Goal: Task Accomplishment & Management: Complete application form

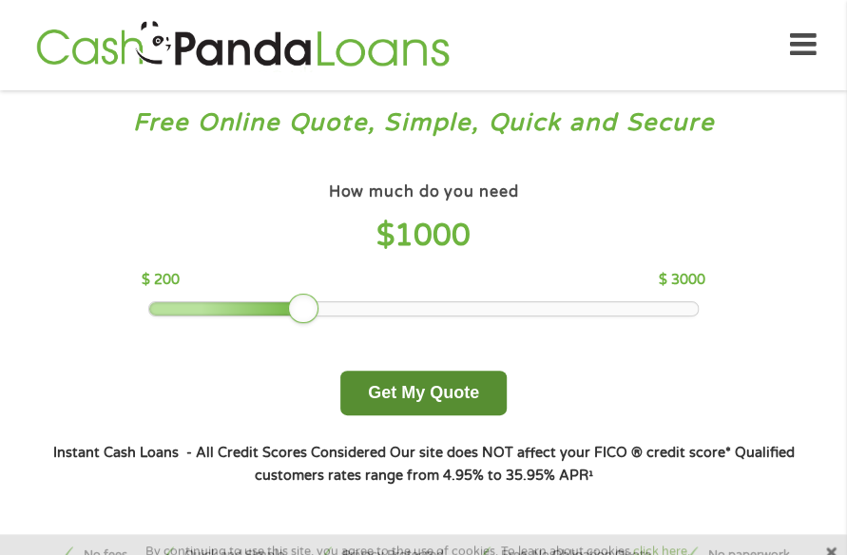
click at [477, 378] on button "Get My Quote" at bounding box center [424, 393] width 166 height 45
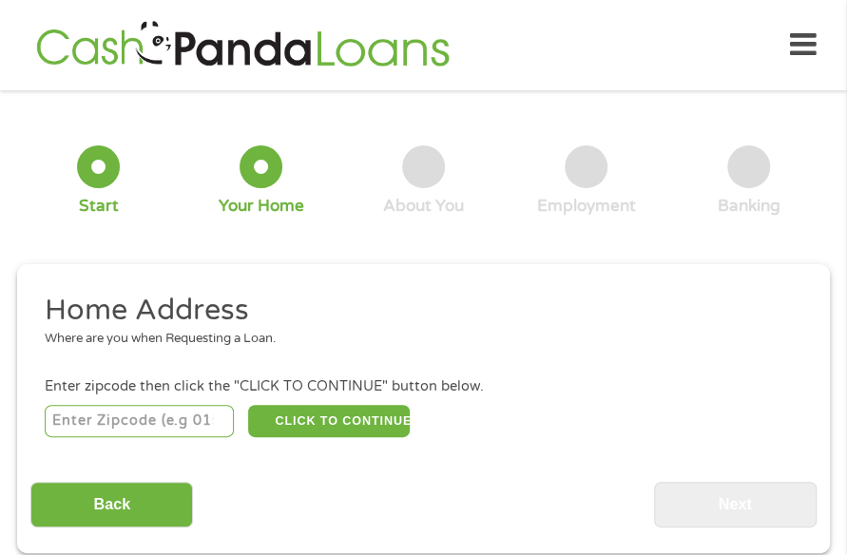
scroll to position [10, 0]
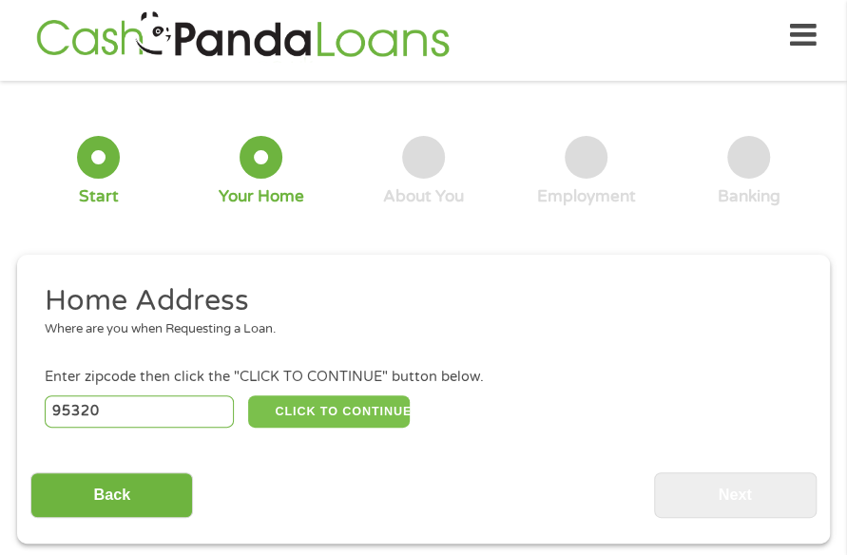
type input "95320"
click at [341, 416] on button "CLICK TO CONTINUE" at bounding box center [329, 412] width 163 height 32
type input "95320"
type input "Escalon"
select select "California"
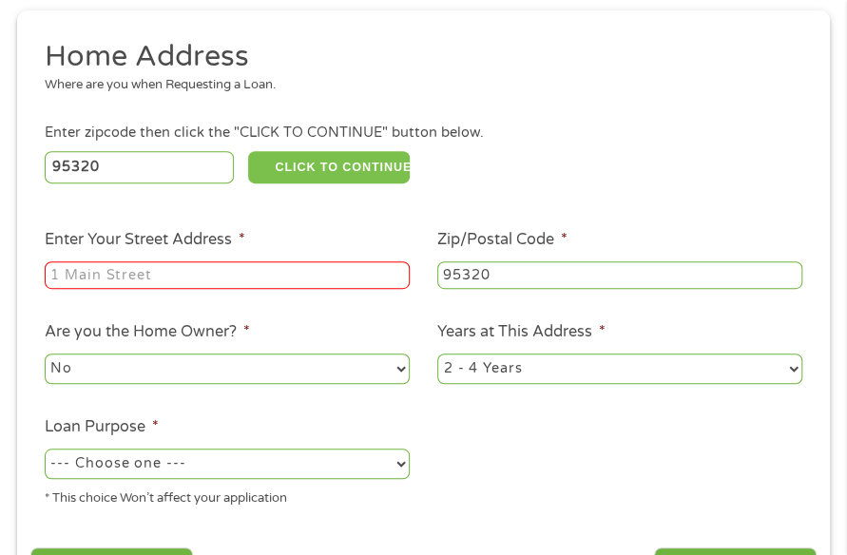
scroll to position [295, 0]
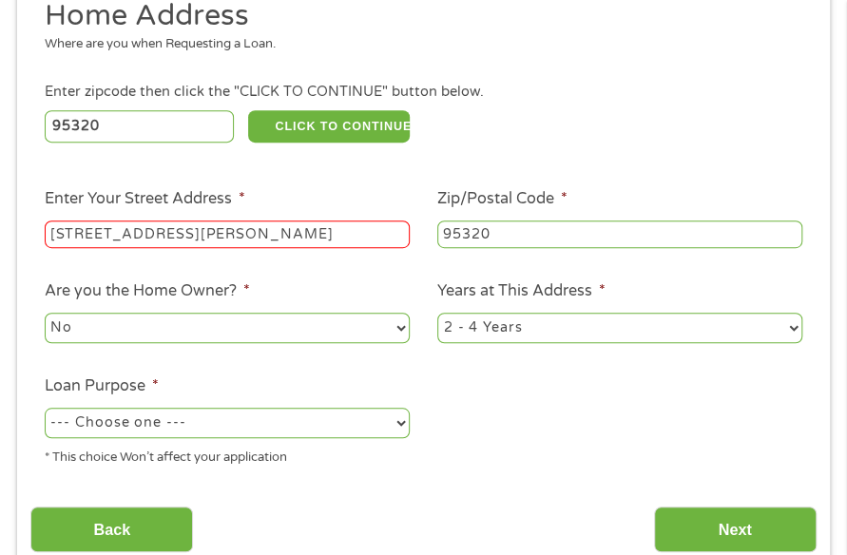
type input "21413 S Harrold Ave"
click at [361, 425] on select "--- Choose one --- Pay Bills Debt Consolidation Home Improvement Major Purchase…" at bounding box center [227, 423] width 365 height 30
select select "other"
click at [491, 441] on ul "Home Address Where are you when Requesting a Loan. Enter zipcode then click the…" at bounding box center [423, 239] width 786 height 484
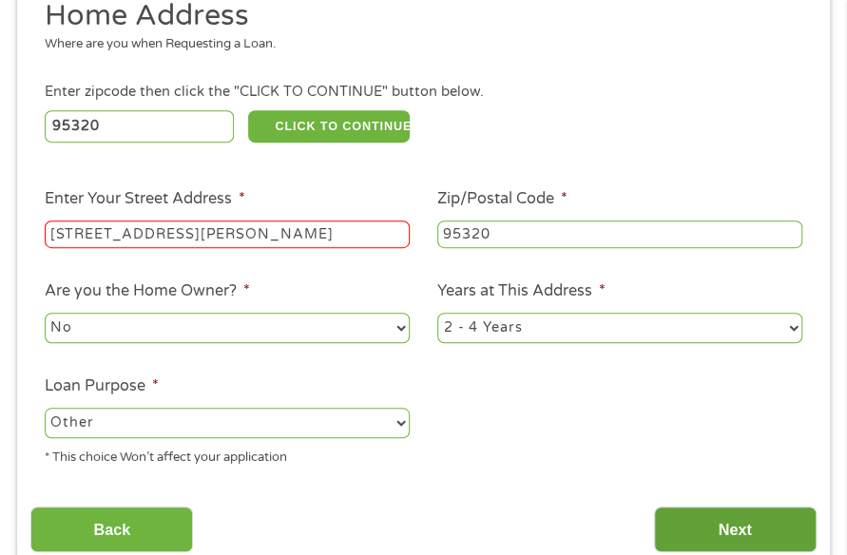
click at [682, 517] on input "Next" at bounding box center [735, 530] width 163 height 47
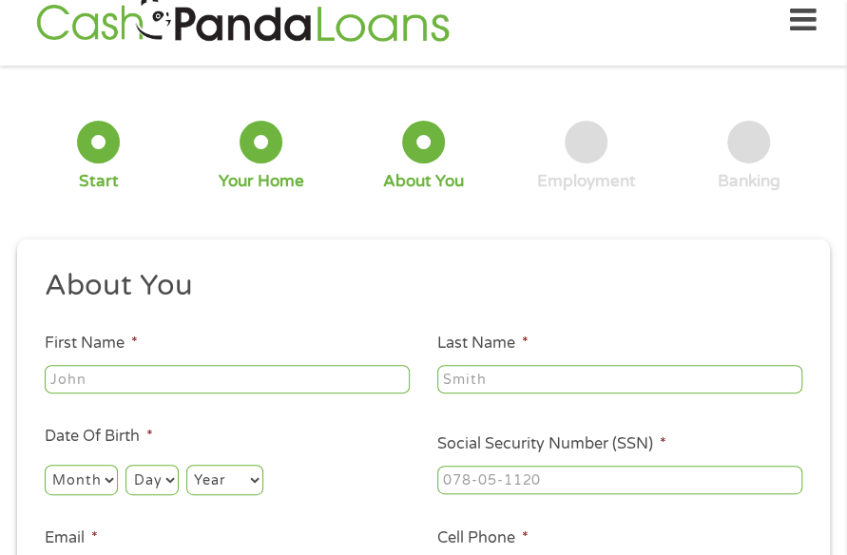
scroll to position [10, 0]
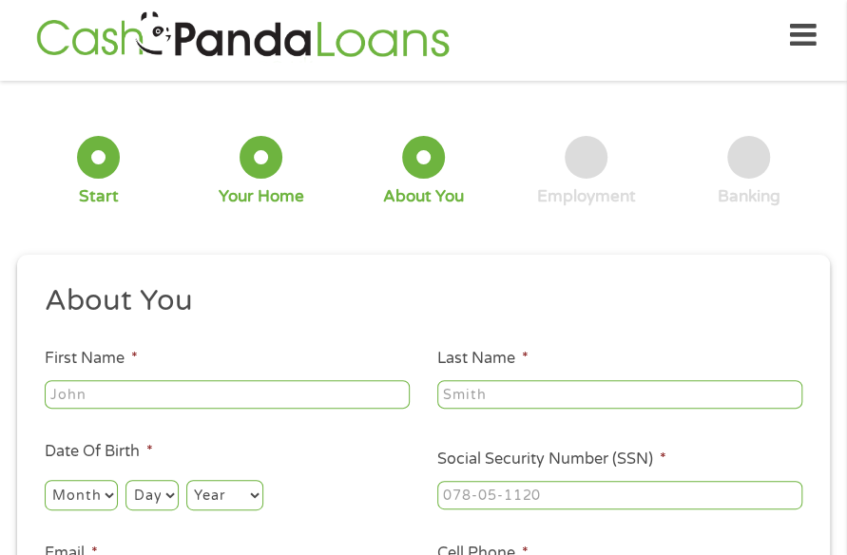
type input "Joshua"
type input "Hiatt"
click at [103, 492] on select "Month 1 2 3 4 5 6 7 8 9 10 11 12" at bounding box center [81, 495] width 73 height 30
select select "1"
click at [45, 480] on select "Month 1 2 3 4 5 6 7 8 9 10 11 12" at bounding box center [81, 495] width 73 height 30
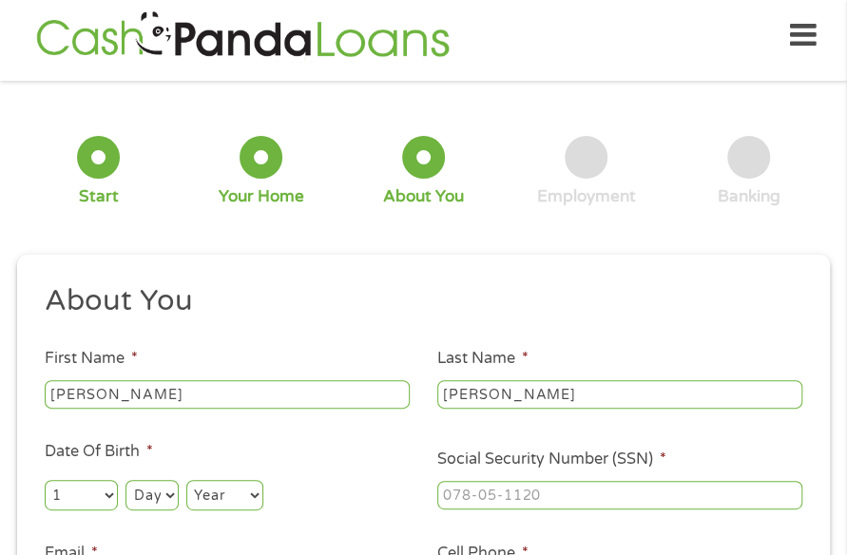
drag, startPoint x: 148, startPoint y: 492, endPoint x: 146, endPoint y: 482, distance: 9.7
click at [148, 492] on select "Day 1 2 3 4 5 6 7 8 9 10 11 12 13 14 15 16 17 18 19 20 21 22 23 24 25 26 27 28 …" at bounding box center [152, 495] width 52 height 30
select select "4"
click at [126, 480] on select "Day 1 2 3 4 5 6 7 8 9 10 11 12 13 14 15 16 17 18 19 20 21 22 23 24 25 26 27 28 …" at bounding box center [152, 495] width 52 height 30
click at [215, 499] on select "Year 2007 2006 2005 2004 2003 2002 2001 2000 1999 1998 1997 1996 1995 1994 1993…" at bounding box center [224, 495] width 77 height 30
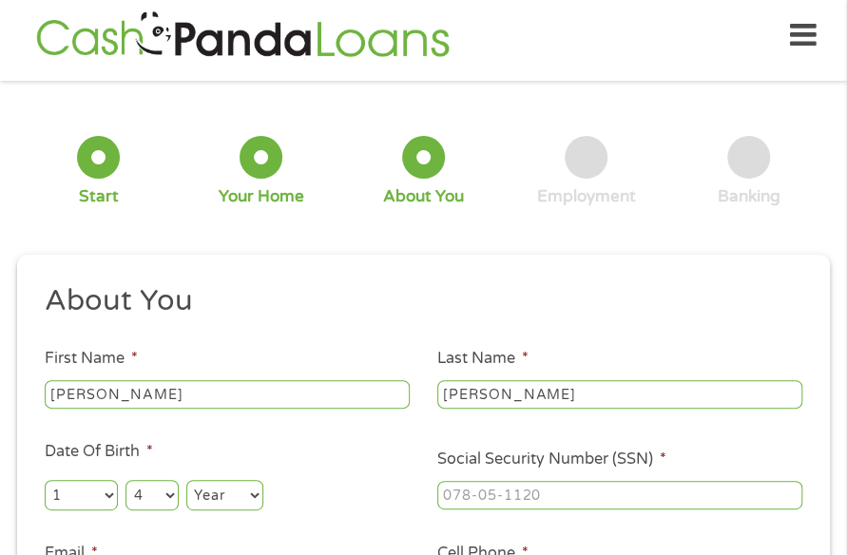
select select "1974"
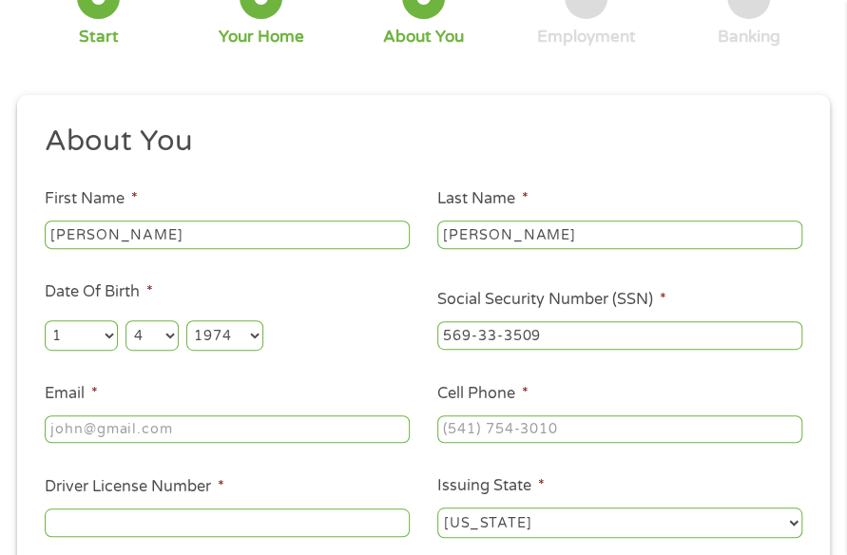
scroll to position [200, 0]
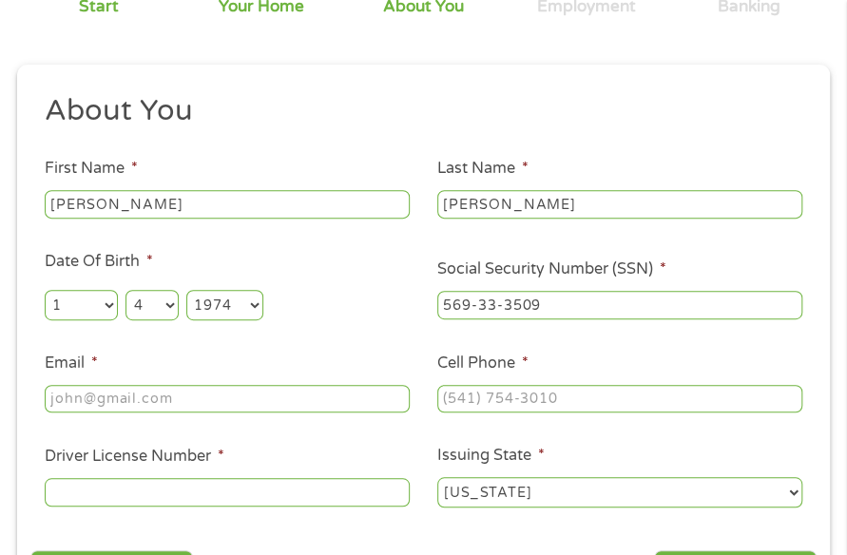
type input "569-33-3509"
type input "hiattalarm@sbcglobal.net"
type input "(209) 985-6245"
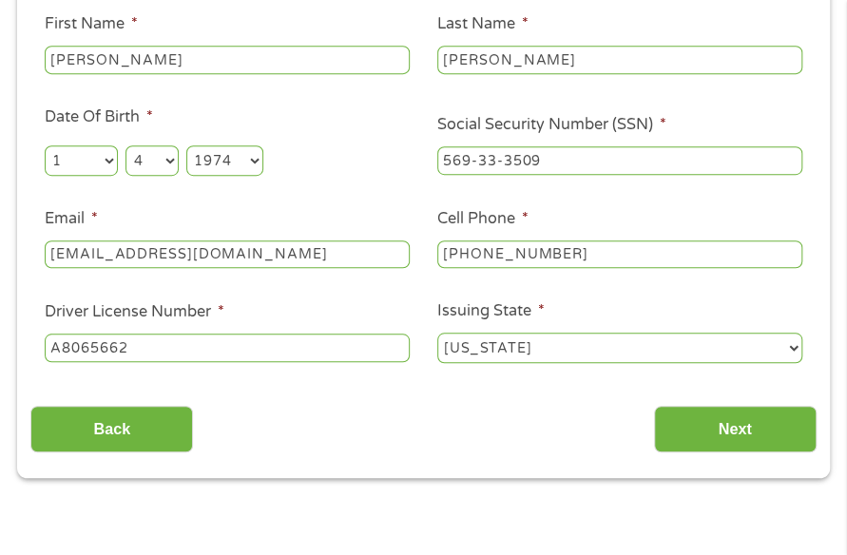
scroll to position [485, 0]
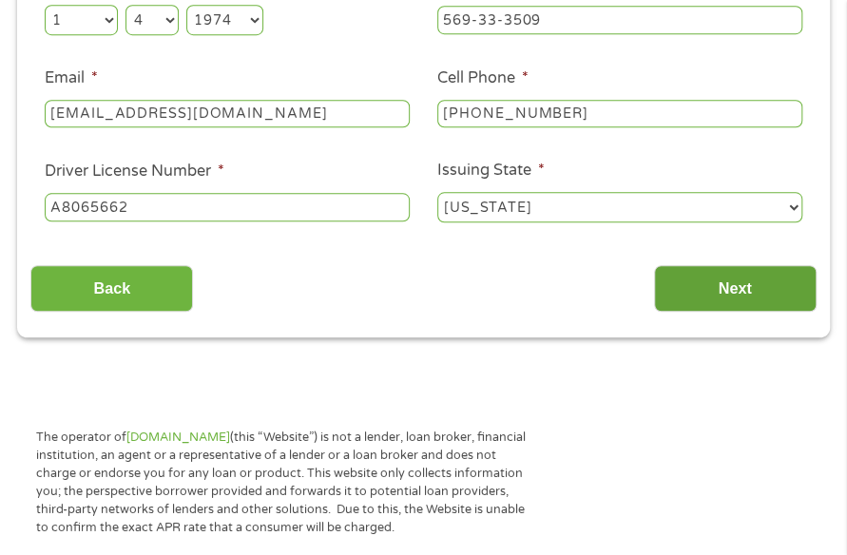
type input "A8065662"
click at [752, 288] on input "Next" at bounding box center [735, 288] width 163 height 47
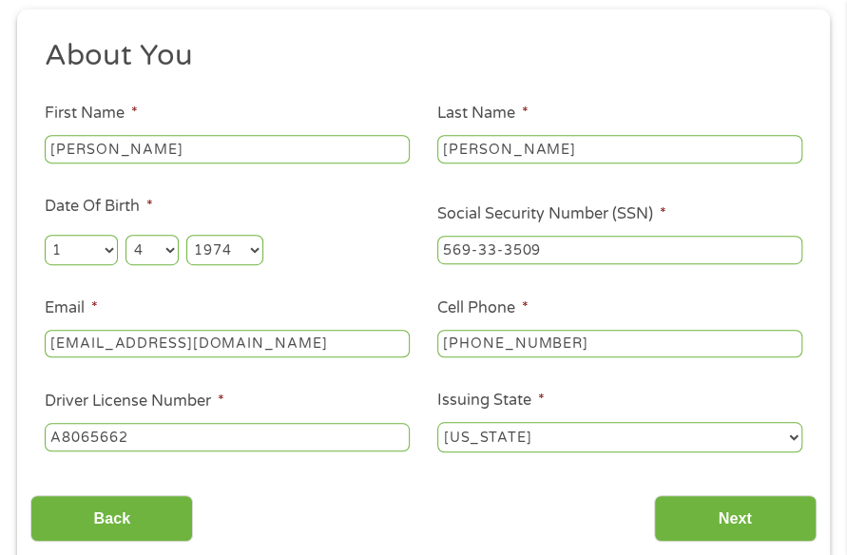
scroll to position [295, 0]
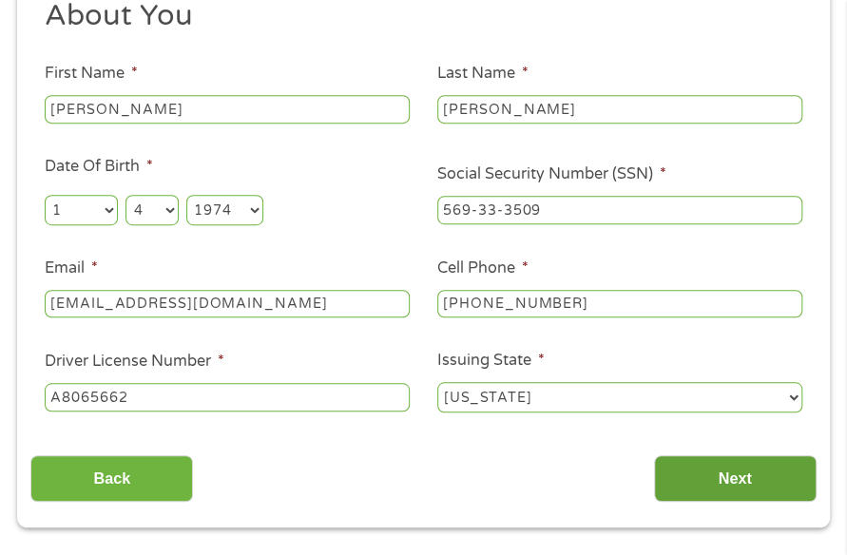
click at [698, 459] on input "Next" at bounding box center [735, 479] width 163 height 47
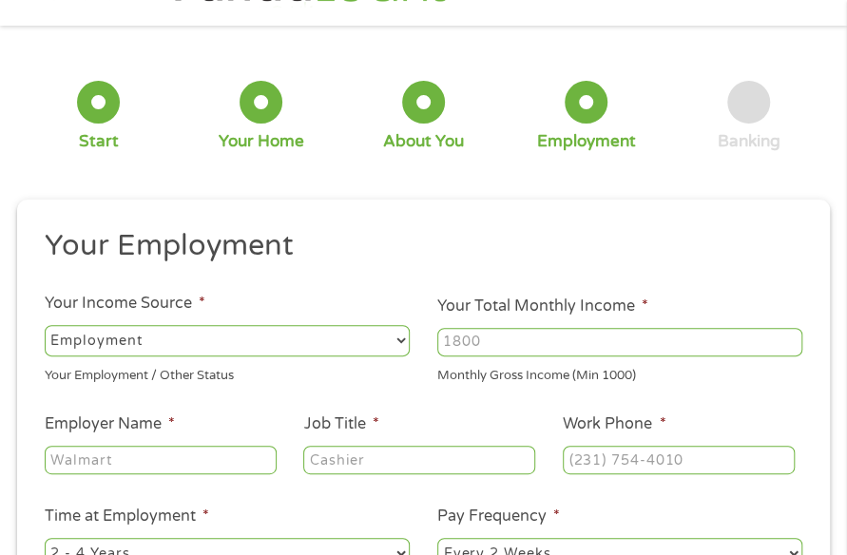
scroll to position [105, 0]
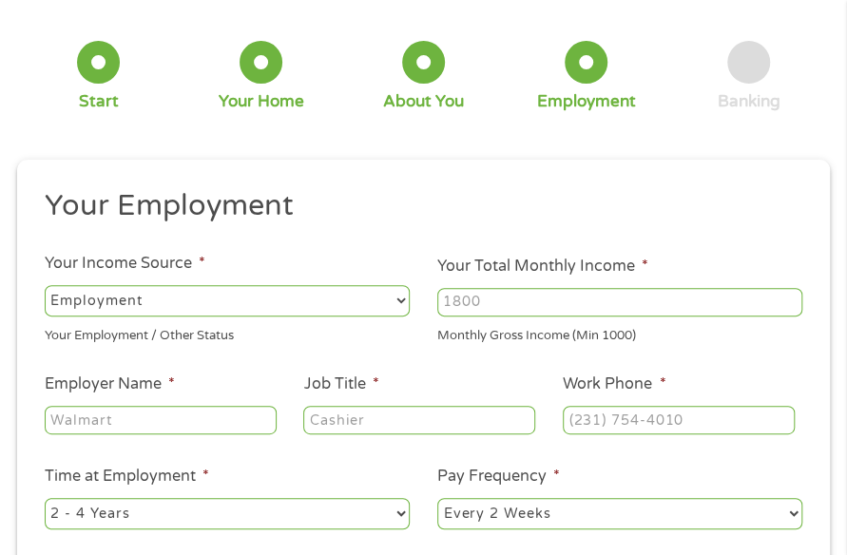
click at [546, 314] on input "Your Total Monthly Income *" at bounding box center [620, 302] width 365 height 29
type input "5000"
type input "Hiatt Alarm"
click at [382, 421] on input "Job Title *" at bounding box center [419, 420] width 232 height 29
type input "Manager"
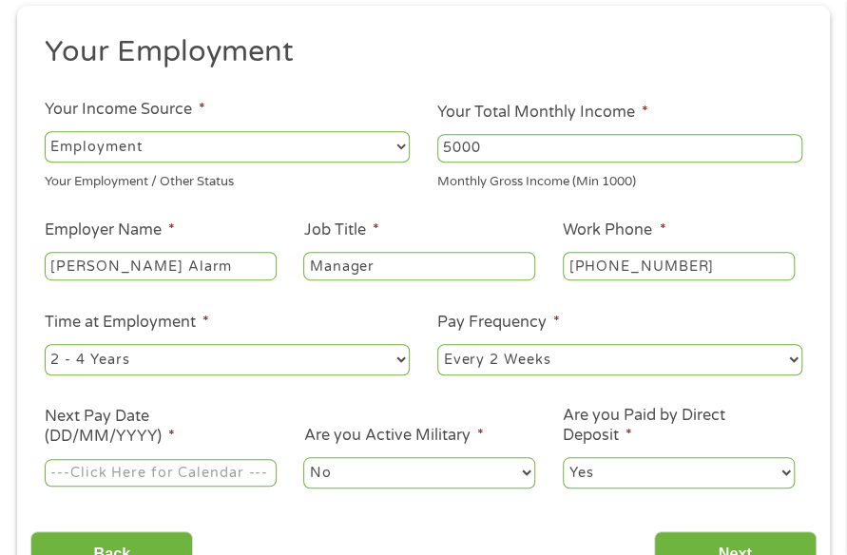
scroll to position [390, 0]
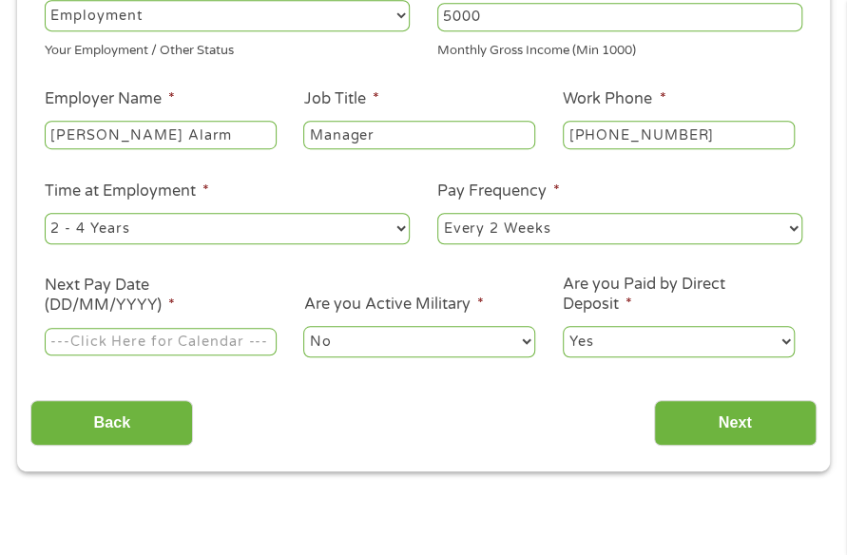
type input "(209) 848-4601"
click at [204, 351] on input "Next Pay Date (DD/MM/YYYY) *" at bounding box center [161, 342] width 232 height 29
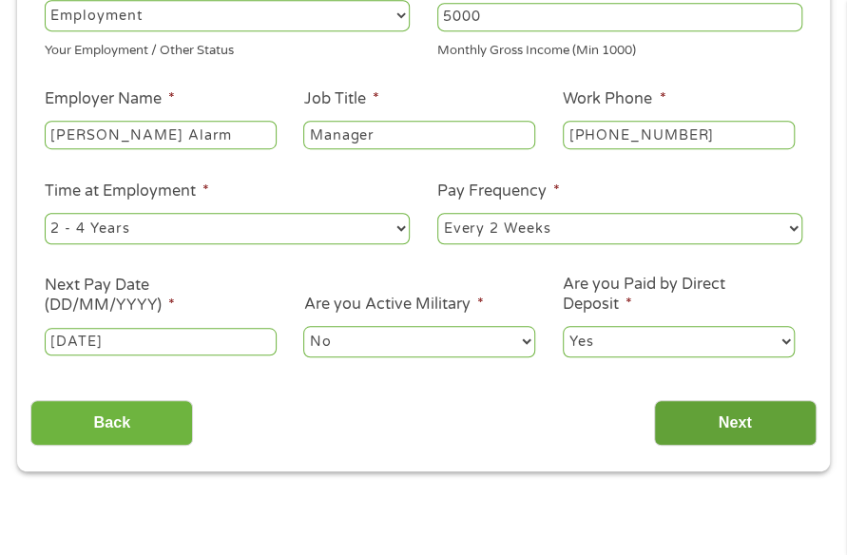
type input "12/09/2025"
click at [744, 412] on input "Next" at bounding box center [735, 423] width 163 height 47
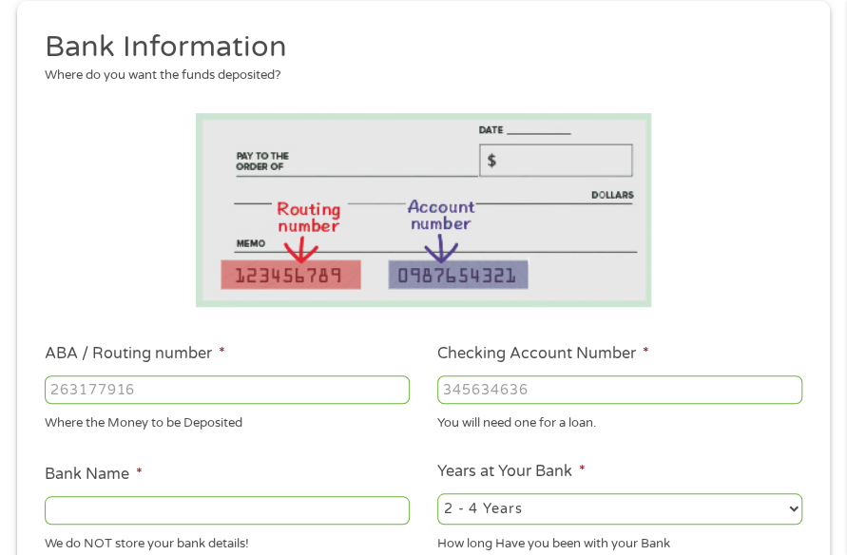
scroll to position [295, 0]
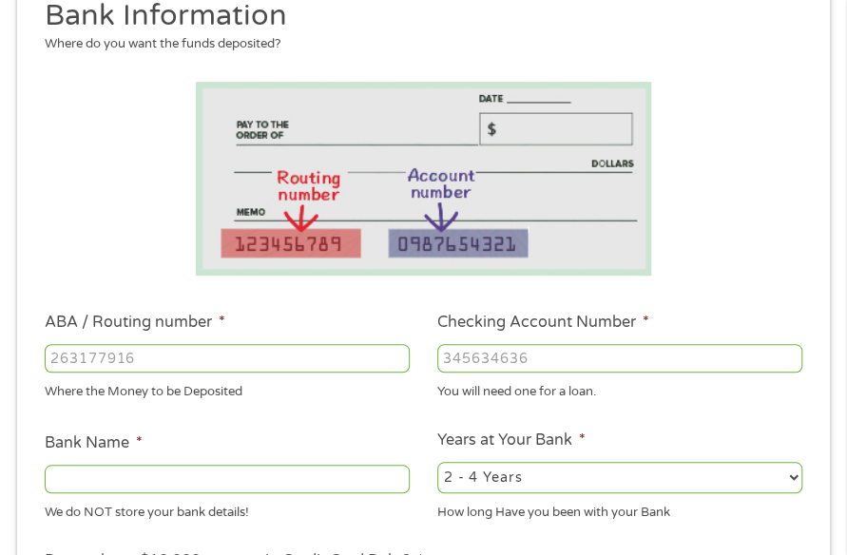
type input "083009060"
click at [354, 367] on input "083009060" at bounding box center [227, 358] width 365 height 29
type input "PNC BANK INDIANA"
type input "083009060"
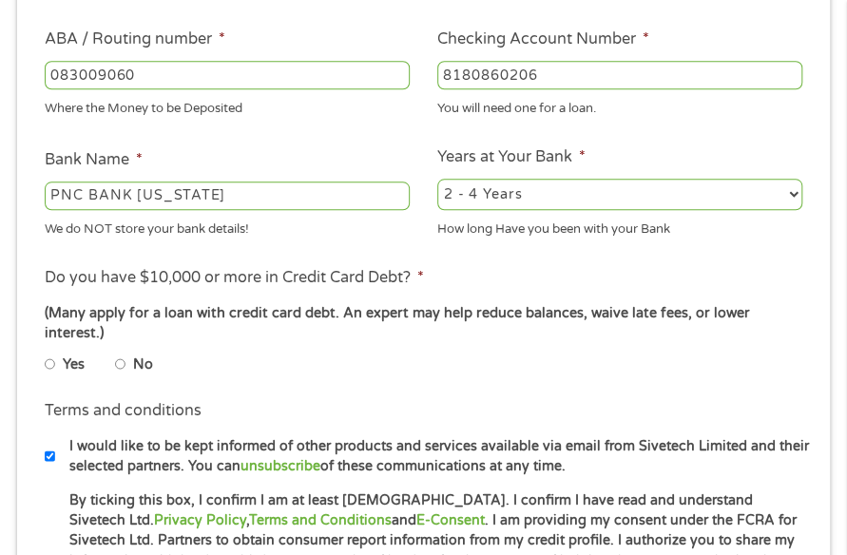
scroll to position [580, 0]
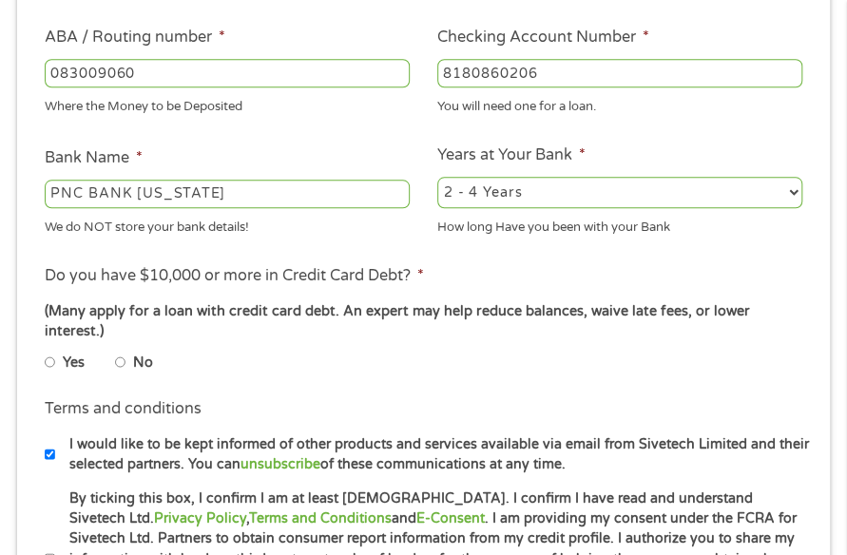
type input "8180860206"
click at [125, 364] on input "No" at bounding box center [120, 362] width 11 height 23
radio input "true"
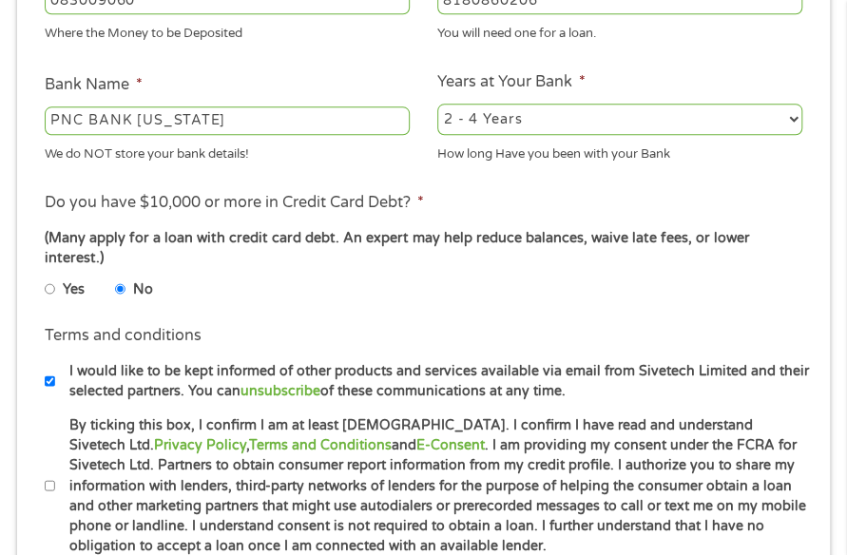
scroll to position [770, 0]
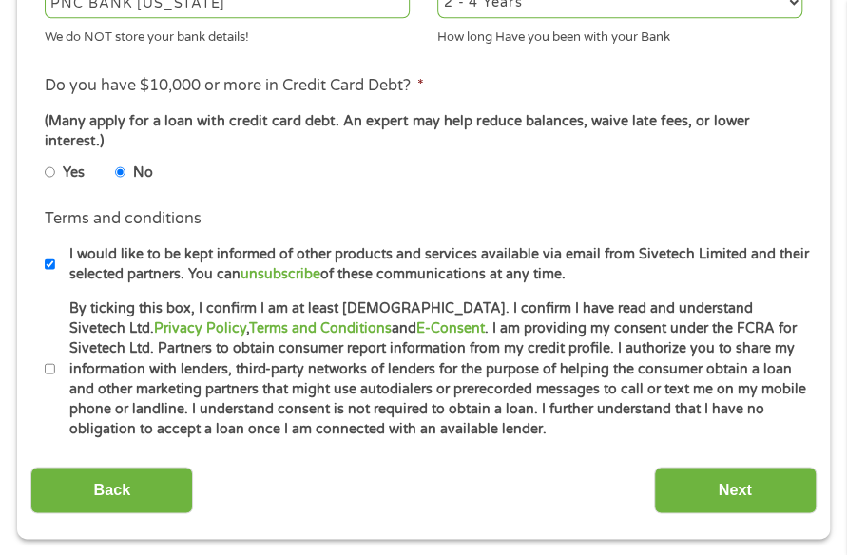
click at [202, 461] on div "Back Next" at bounding box center [423, 484] width 786 height 60
click at [234, 416] on label "By ticking this box, I confirm I am at least 18 years old. I confirm I have rea…" at bounding box center [433, 370] width 757 height 142
click at [56, 380] on input "By ticking this box, I confirm I am at least 18 years old. I confirm I have rea…" at bounding box center [50, 369] width 11 height 23
checkbox input "true"
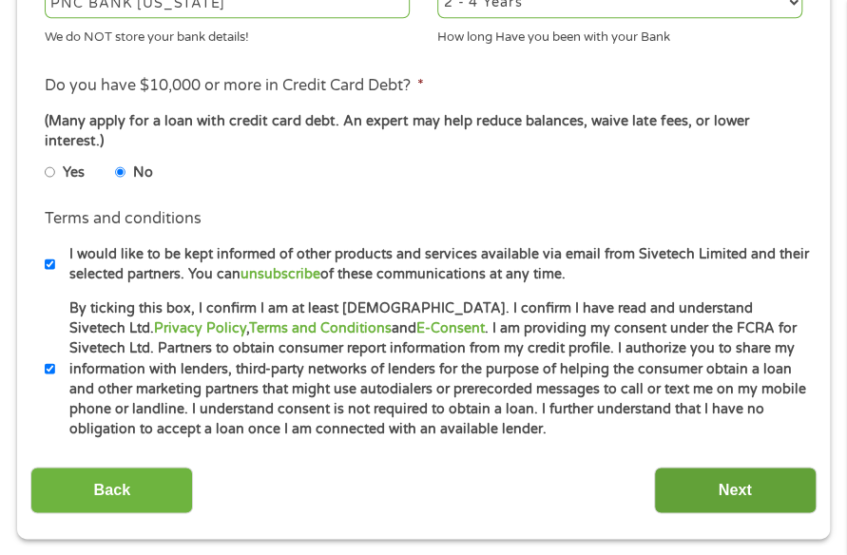
click at [681, 507] on input "Next" at bounding box center [735, 490] width 163 height 47
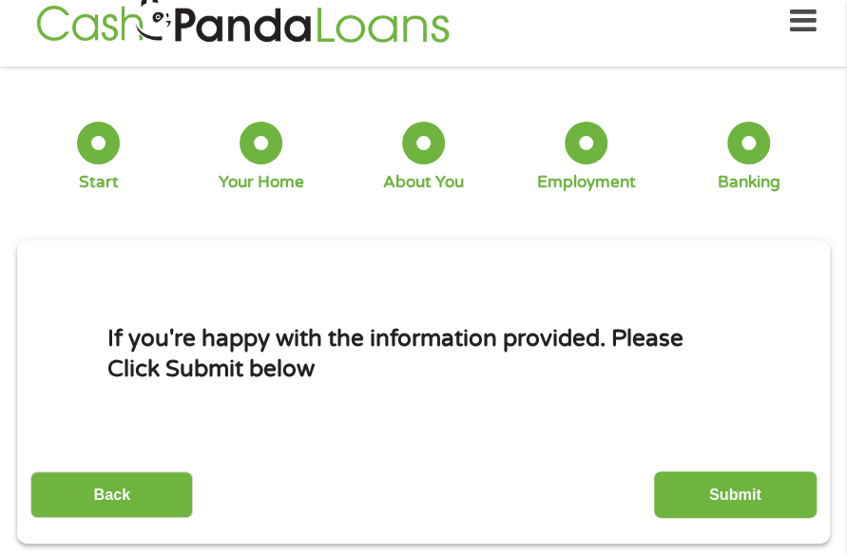
scroll to position [10, 0]
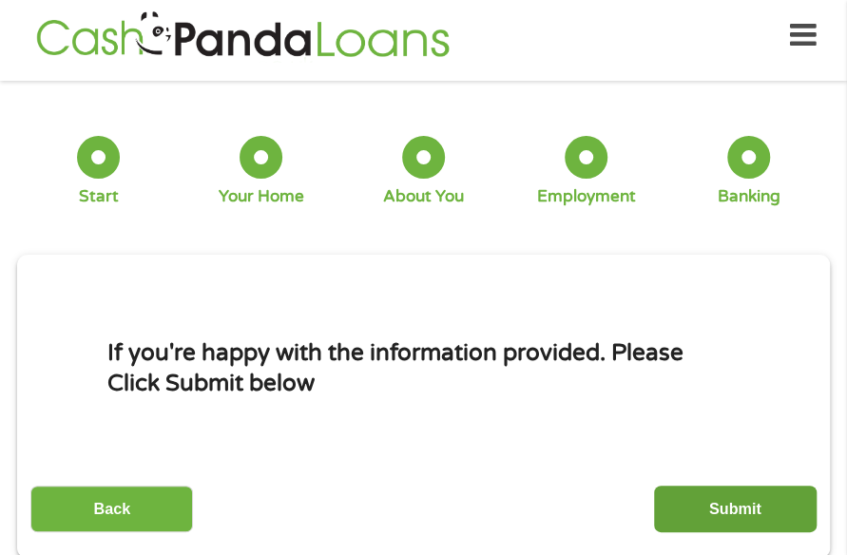
click at [666, 496] on input "Submit" at bounding box center [735, 509] width 163 height 47
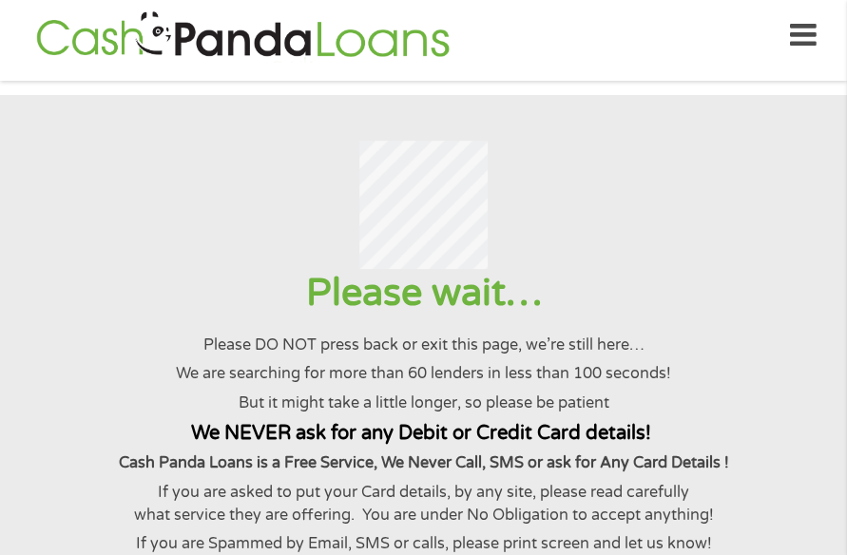
scroll to position [0, 0]
